Goal: Task Accomplishment & Management: Complete application form

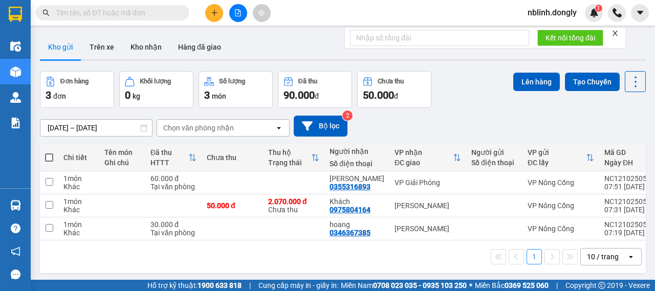
click at [90, 9] on input "text" at bounding box center [116, 12] width 121 height 11
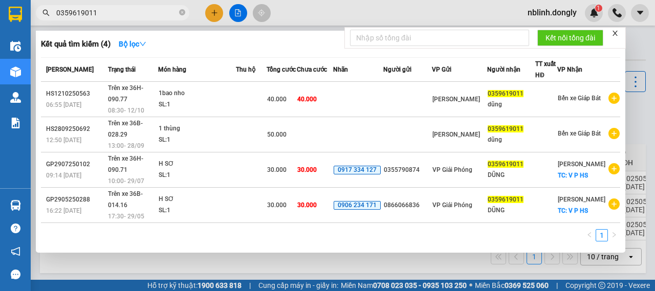
type input "0359619011"
click at [185, 12] on icon "close-circle" at bounding box center [182, 12] width 6 height 6
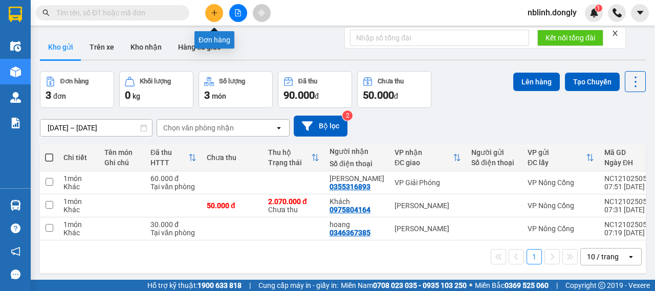
click at [217, 16] on button at bounding box center [214, 13] width 18 height 18
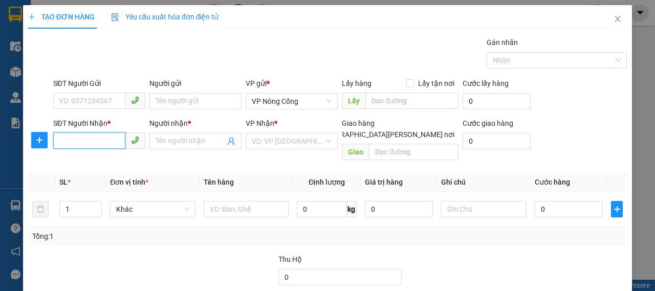
click at [73, 140] on input "SĐT Người Nhận *" at bounding box center [89, 141] width 72 height 16
type input "0888935655"
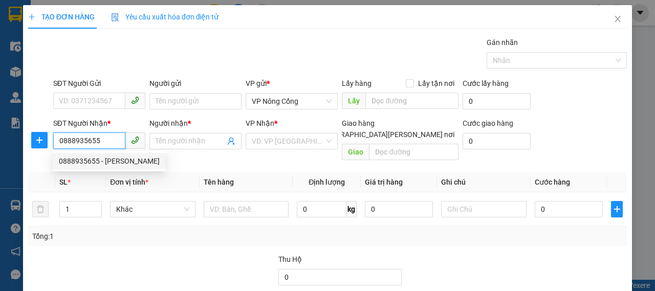
click at [76, 159] on div "0888935655 - [PERSON_NAME]" at bounding box center [109, 161] width 101 height 11
type input "[PERSON_NAME]"
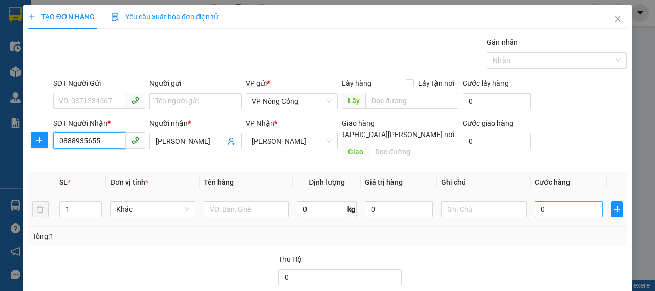
type input "0888935655"
click at [549, 201] on input "0" at bounding box center [569, 209] width 68 height 16
type input "5"
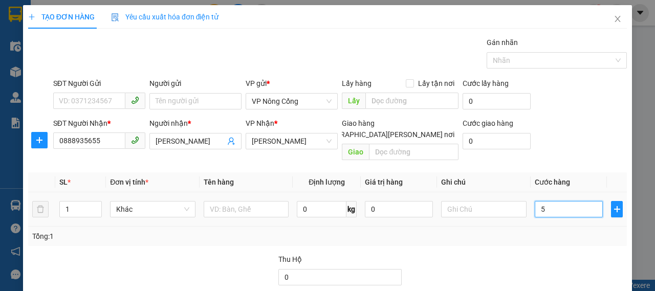
type input "50"
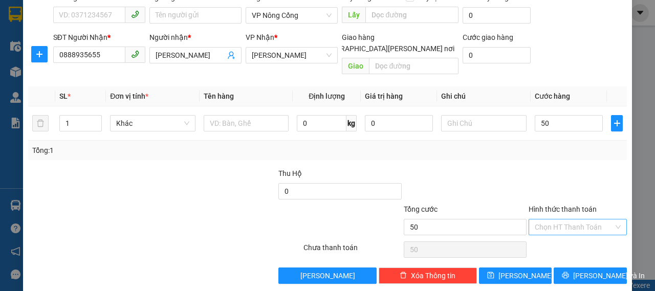
type input "50.000"
click at [544, 220] on input "Hình thức thanh toán" at bounding box center [574, 227] width 79 height 15
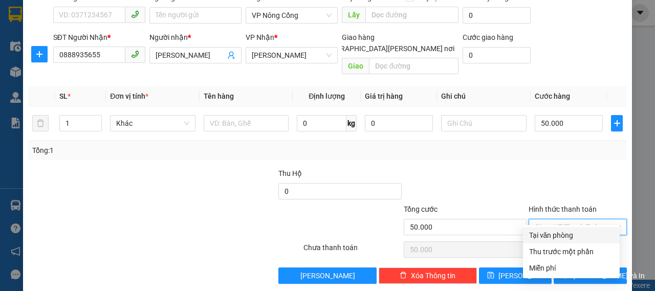
click at [537, 234] on div "Tại văn phòng" at bounding box center [571, 235] width 84 height 11
type input "0"
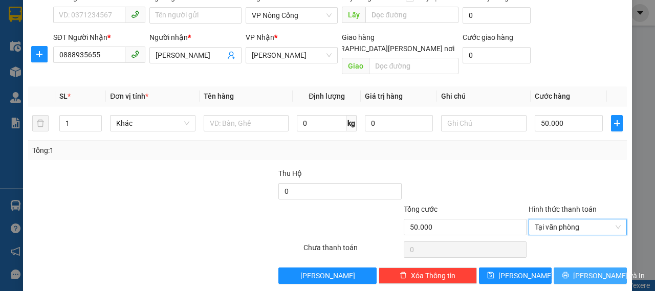
drag, startPoint x: 605, startPoint y: 265, endPoint x: 573, endPoint y: 259, distance: 33.2
click at [605, 268] on button "[PERSON_NAME] và In" at bounding box center [590, 276] width 73 height 16
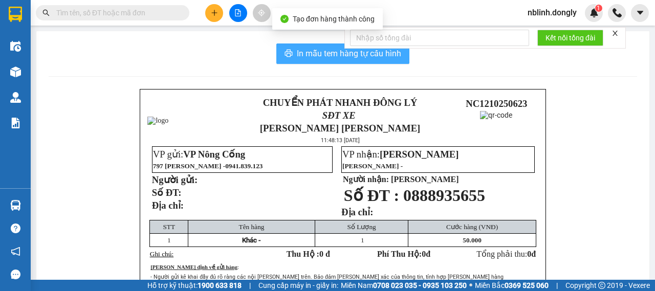
click at [298, 52] on span "In mẫu tem hàng tự cấu hình" at bounding box center [349, 53] width 104 height 13
